Goal: Task Accomplishment & Management: Use online tool/utility

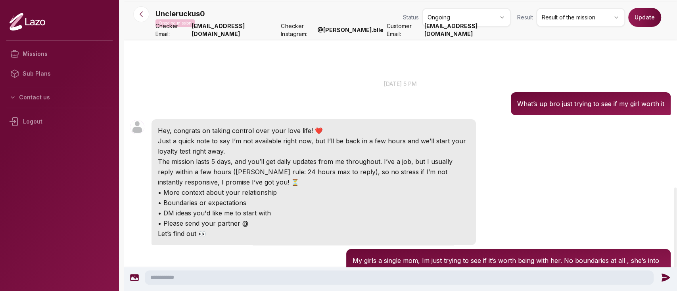
scroll to position [681, 0]
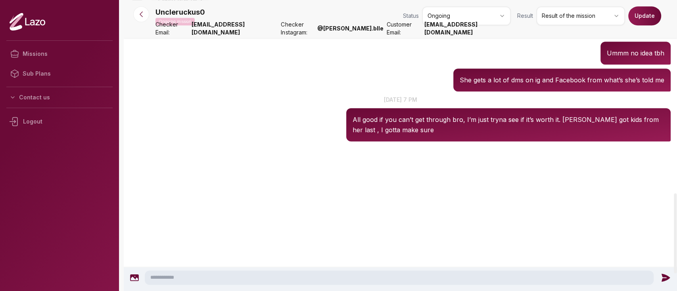
scroll to position [681, 0]
click at [143, 15] on icon at bounding box center [141, 14] width 8 height 8
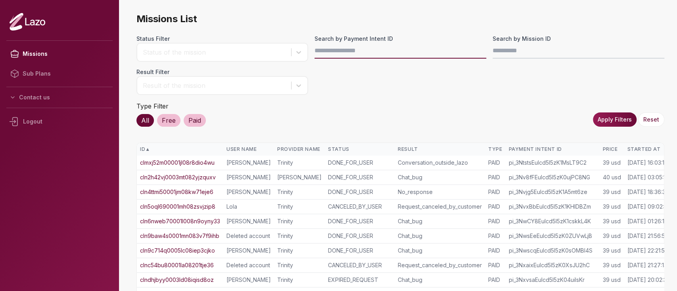
click at [412, 52] on input "Search by Payment Intent ID" at bounding box center [400, 51] width 172 height 16
paste input "**********"
type input "**********"
click at [613, 119] on button "Apply Filters" at bounding box center [615, 120] width 44 height 14
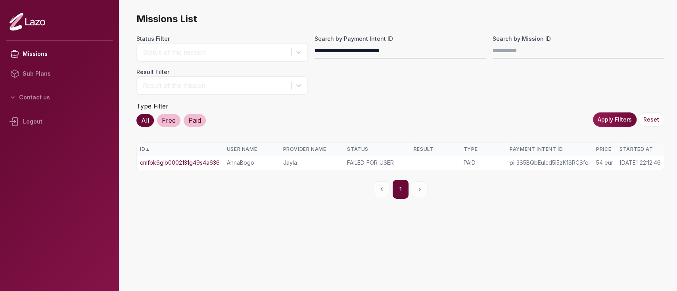
click at [202, 159] on link "cmfbk6glb0002131g49s4a636" at bounding box center [180, 163] width 80 height 8
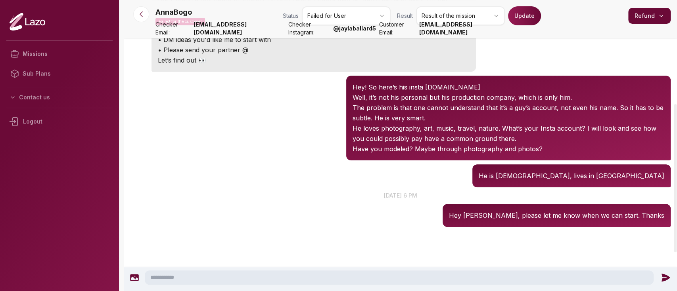
scroll to position [205, 0]
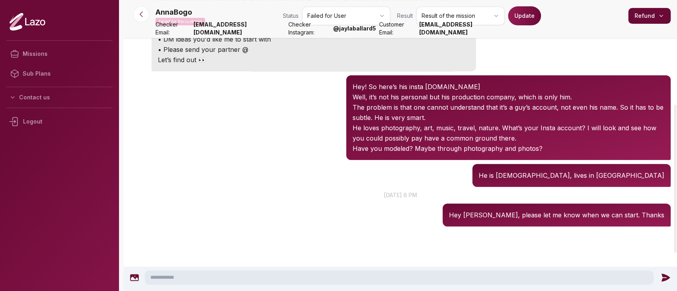
drag, startPoint x: 384, startPoint y: 31, endPoint x: 377, endPoint y: 31, distance: 7.1
click at [377, 31] on div "Checker Email: tim11@getlazo.app Checker Instagram: @ jaylaballard5 Customer Em…" at bounding box center [332, 29] width 355 height 16
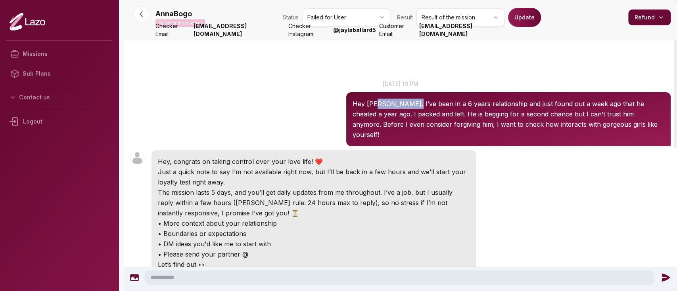
drag, startPoint x: 375, startPoint y: 105, endPoint x: 406, endPoint y: 101, distance: 30.7
click at [406, 101] on p "Hey Jayla, I’ve been in a 6 years relationship and just found out a week ago th…" at bounding box center [508, 119] width 312 height 41
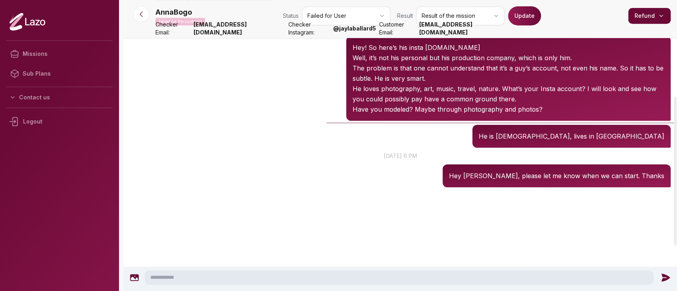
scroll to position [183, 0]
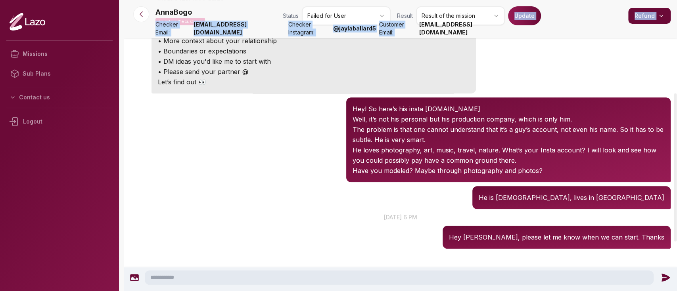
drag, startPoint x: 512, startPoint y: 33, endPoint x: 449, endPoint y: 32, distance: 62.6
click at [449, 32] on nav "AnnaBogo Failed for the customer Status Failed for User Result Result of the mi…" at bounding box center [400, 19] width 553 height 38
click at [449, 32] on strong "bomaanyc@gmail.com" at bounding box center [465, 29] width 92 height 16
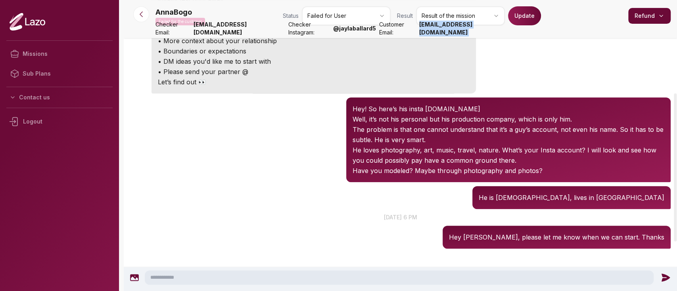
drag, startPoint x: 449, startPoint y: 32, endPoint x: 510, endPoint y: 33, distance: 60.7
click at [510, 33] on strong "bomaanyc@gmail.com" at bounding box center [465, 29] width 92 height 16
click at [148, 13] on button at bounding box center [141, 14] width 16 height 16
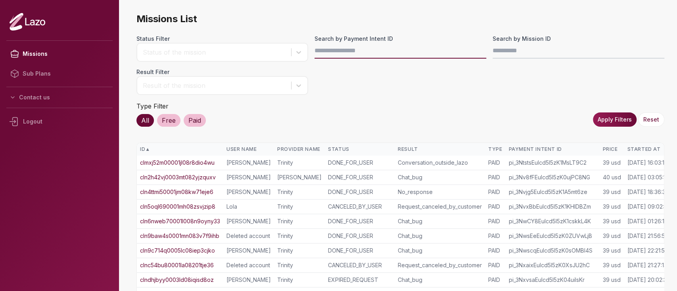
click at [345, 56] on input "Search by Payment Intent ID" at bounding box center [400, 51] width 172 height 16
paste input "**********"
type input "**********"
click at [615, 116] on button "Apply Filters" at bounding box center [615, 120] width 44 height 14
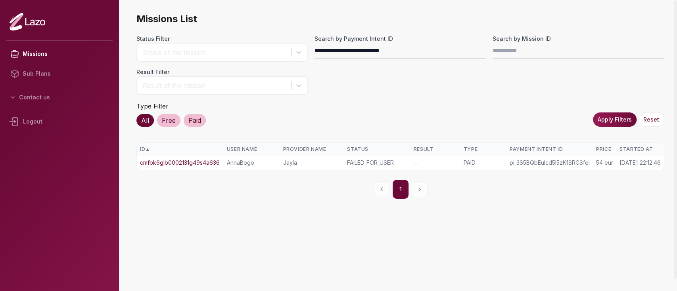
click at [219, 162] on link "cmfbk6glb0002131g49s4a636" at bounding box center [180, 163] width 80 height 8
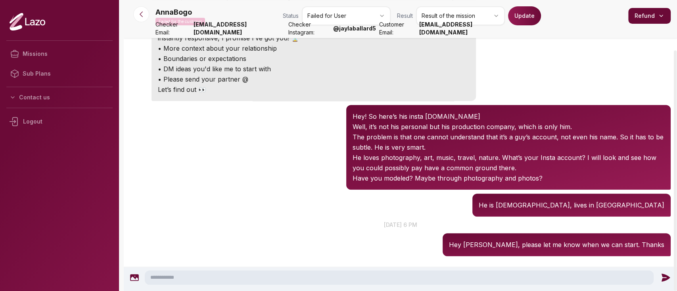
scroll to position [195, 0]
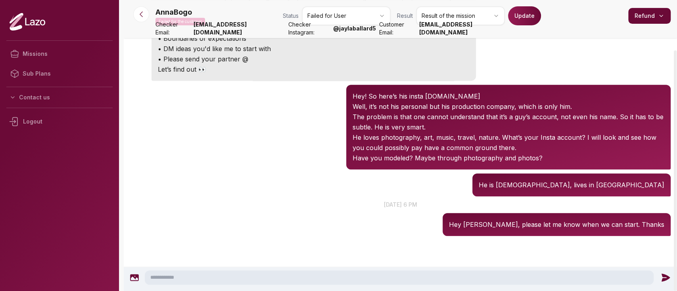
click at [281, 83] on div "AnnaBogo 22:20 Hey! So here’s his insta 969p.art Well, it’s not his personal bu…" at bounding box center [400, 127] width 553 height 89
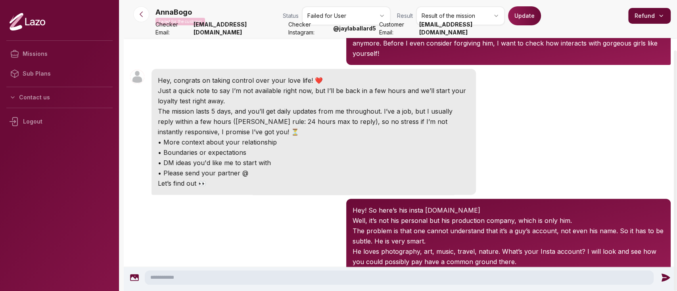
scroll to position [0, 0]
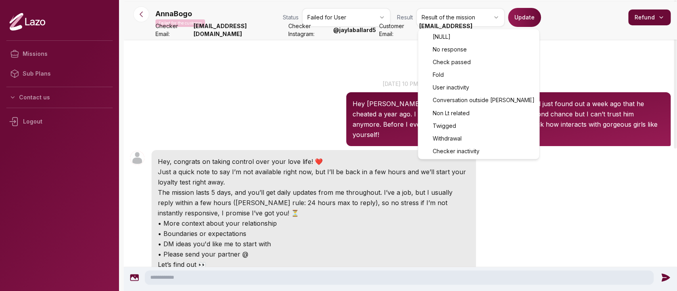
click at [454, 17] on html "Missions Sub Plans Contact us Logout AnnaBogo Failed for the customer Status Fa…" at bounding box center [338, 145] width 677 height 291
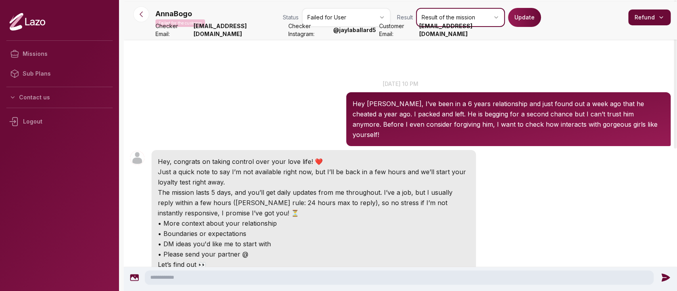
click at [365, 17] on html "Missions Sub Plans Contact us Logout AnnaBogo Failed for the customer Status Fa…" at bounding box center [338, 145] width 677 height 291
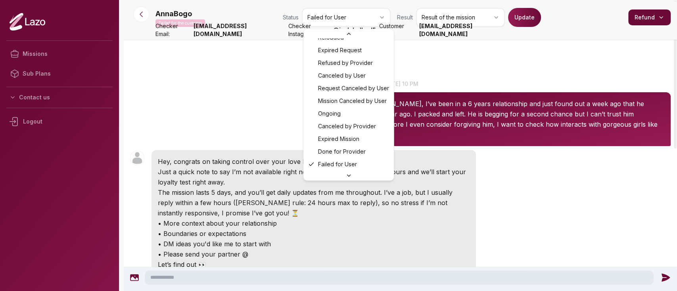
click at [365, 17] on html "Missions Sub Plans Contact us Logout AnnaBogo Failed for the customer Status Fa…" at bounding box center [338, 145] width 677 height 291
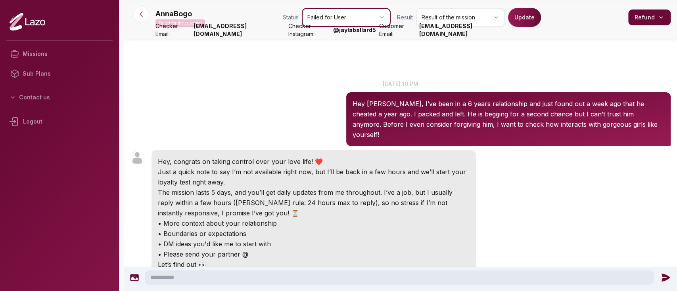
click at [446, 22] on html "Missions Sub Plans Contact us Logout AnnaBogo Failed for the customer Status Fa…" at bounding box center [338, 145] width 677 height 291
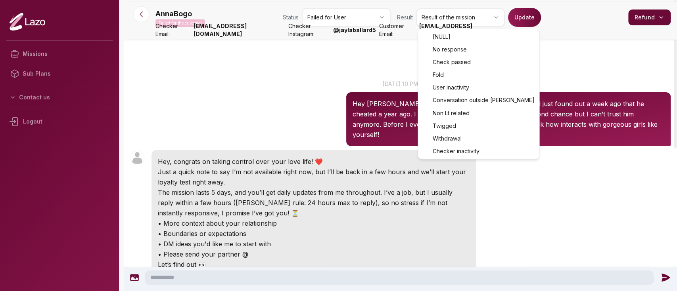
click at [446, 22] on html "Missions Sub Plans Contact us Logout AnnaBogo Failed for the customer Status Fa…" at bounding box center [338, 145] width 677 height 291
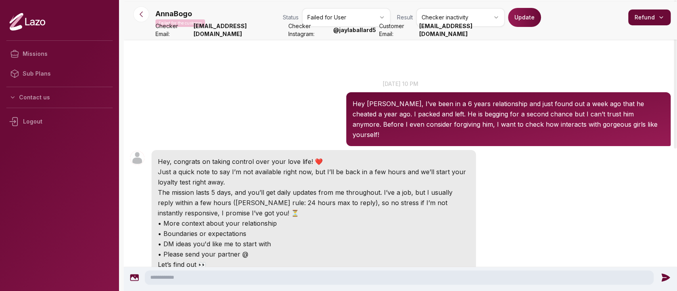
click at [526, 21] on button "Update" at bounding box center [524, 17] width 33 height 19
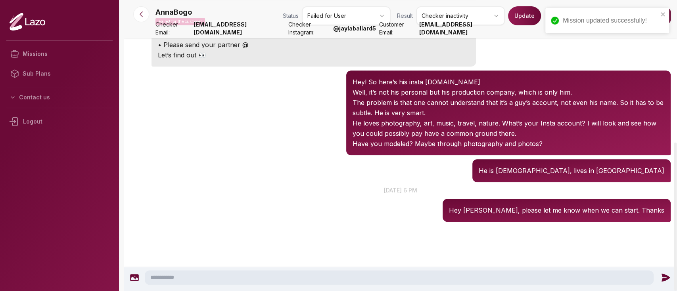
scroll to position [279, 0]
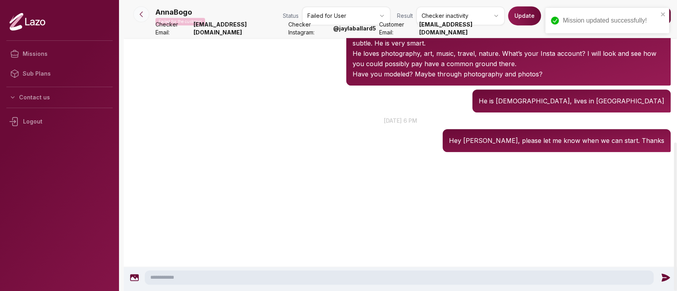
click at [136, 16] on button at bounding box center [141, 14] width 16 height 16
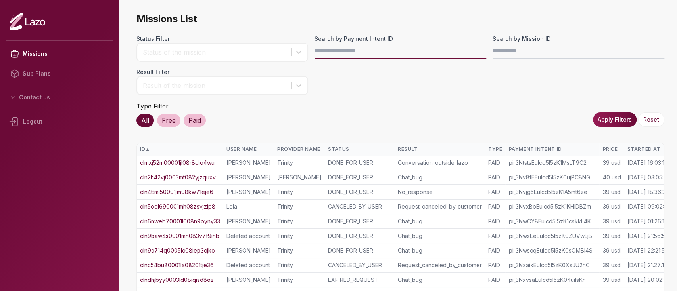
click at [338, 48] on input "Search by Payment Intent ID" at bounding box center [400, 51] width 172 height 16
paste input "**********"
type input "**********"
click at [617, 119] on button "Apply Filters" at bounding box center [615, 120] width 44 height 14
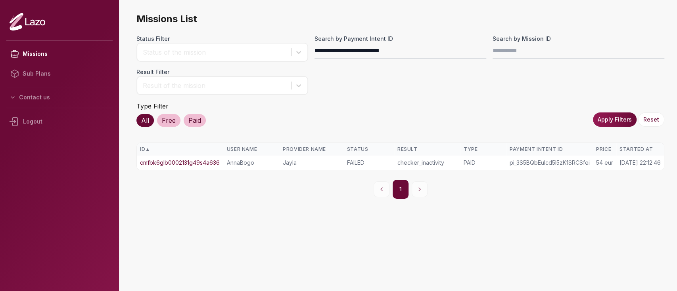
click at [201, 159] on link "cmfbk6glb0002131g49s4a636" at bounding box center [180, 163] width 80 height 8
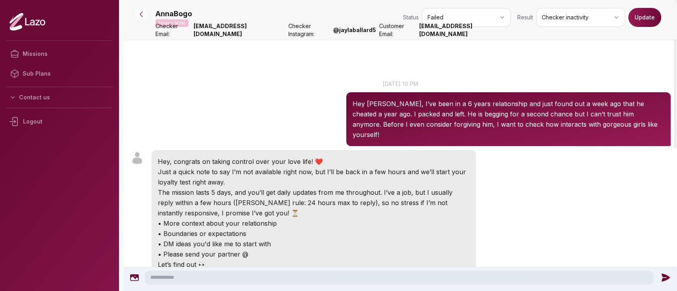
click at [142, 16] on icon at bounding box center [141, 14] width 8 height 8
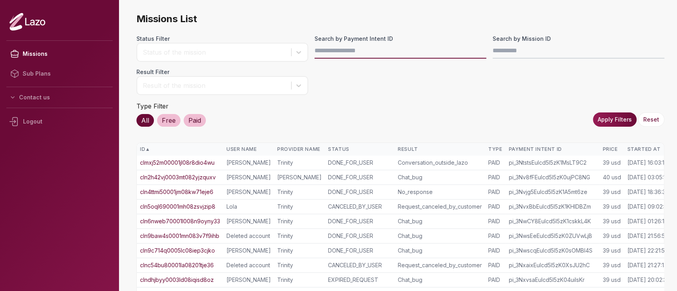
click at [355, 49] on input "Search by Payment Intent ID" at bounding box center [400, 51] width 172 height 16
paste input "**********"
type input "**********"
click at [618, 116] on button "Apply Filters" at bounding box center [615, 120] width 44 height 14
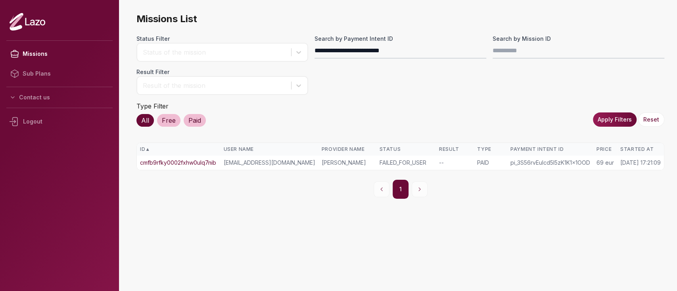
click at [203, 163] on link "cmfb9rfky0002fxhw0ulq7nib" at bounding box center [178, 163] width 76 height 8
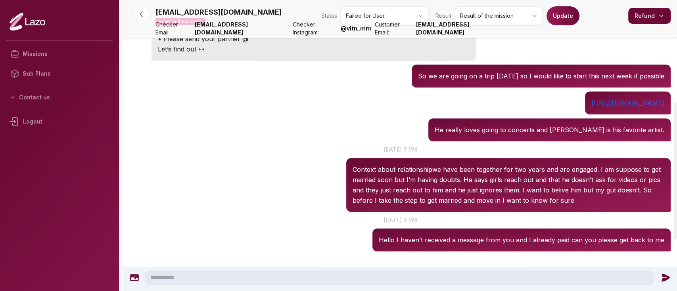
click at [311, 132] on div "amybeth77@hotmail.com 17:21 8 sept. at 5 pm Hi I have been suspicious of my fia…" at bounding box center [400, 91] width 553 height 458
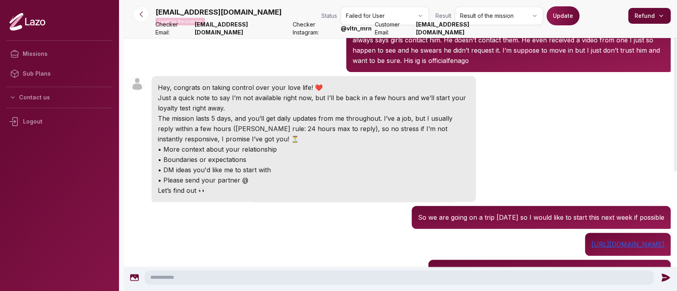
scroll to position [71, 0]
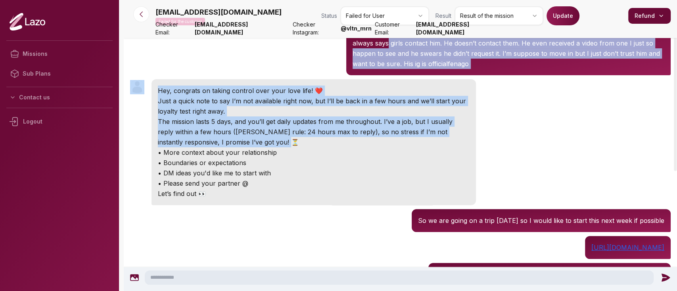
drag, startPoint x: 370, startPoint y: 45, endPoint x: 363, endPoint y: 159, distance: 114.4
click at [363, 159] on div "amybeth77@hotmail.com 17:21 8 sept. at 5 pm Hi I have been suspicious of my fia…" at bounding box center [400, 236] width 553 height 458
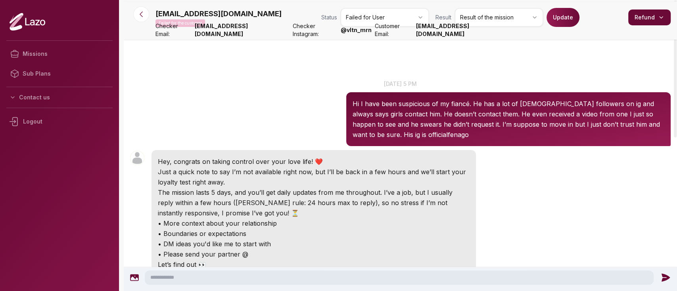
click at [317, 113] on div "amybeth77@hotmail.com 17:21 8 sept. at 5 pm Hi I have been suspicious of my fia…" at bounding box center [400, 113] width 553 height 71
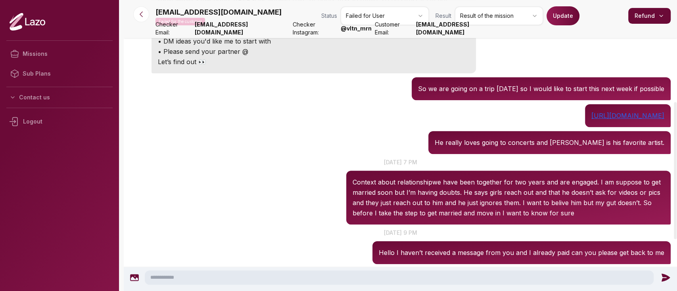
scroll to position [221, 0]
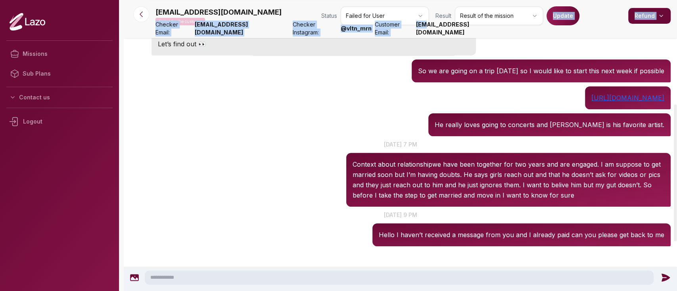
drag, startPoint x: 522, startPoint y: 33, endPoint x: 451, endPoint y: 33, distance: 71.0
click at [451, 33] on nav "amybeth77@hotmail.com Failed for the customer Status Failed for User Result Res…" at bounding box center [400, 19] width 553 height 38
click at [451, 33] on strong "[EMAIL_ADDRESS][DOMAIN_NAME]" at bounding box center [463, 29] width 95 height 16
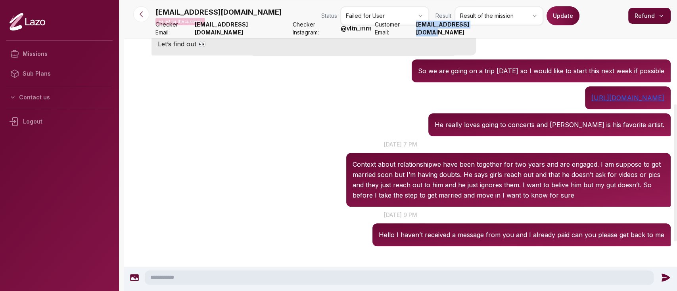
drag, startPoint x: 441, startPoint y: 34, endPoint x: 510, endPoint y: 33, distance: 69.0
click at [510, 33] on strong "[EMAIL_ADDRESS][DOMAIN_NAME]" at bounding box center [463, 29] width 95 height 16
copy strong "[EMAIL_ADDRESS][DOMAIN_NAME]"
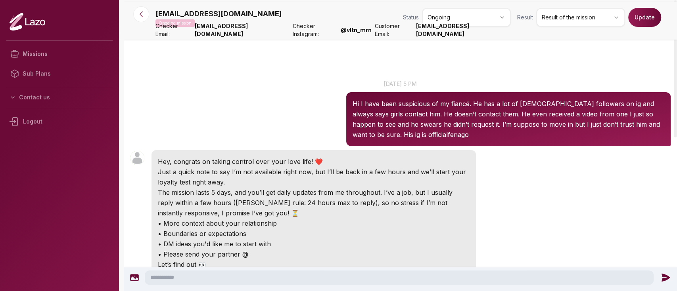
scroll to position [325, 0]
